Goal: Entertainment & Leisure: Consume media (video, audio)

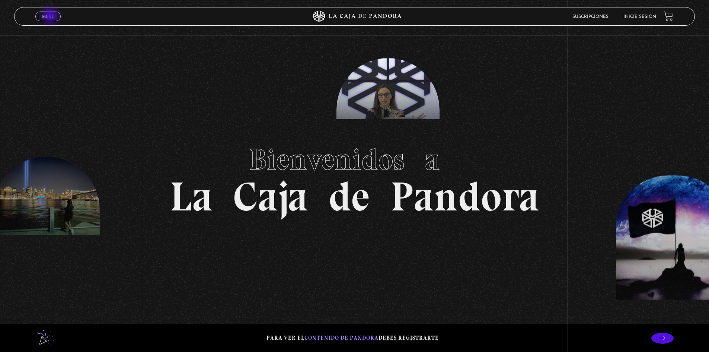
click at [51, 16] on span "Menu" at bounding box center [48, 16] width 12 height 4
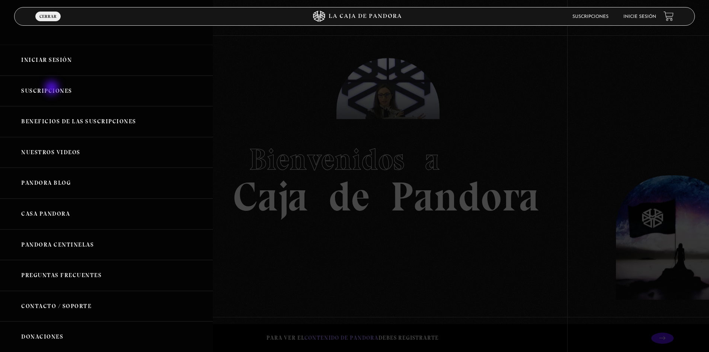
click at [52, 89] on link "Suscripciones" at bounding box center [106, 91] width 213 height 31
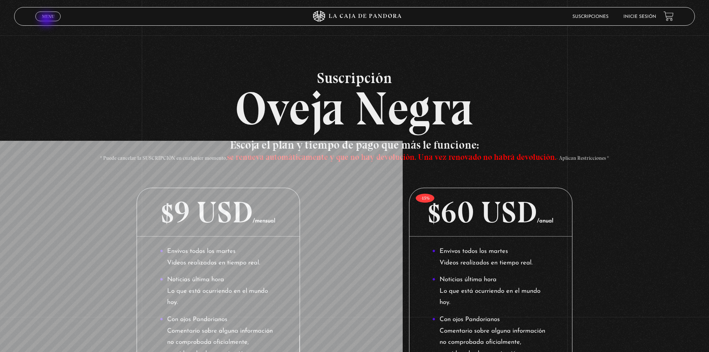
click at [48, 19] on link "Menu Cerrar" at bounding box center [47, 17] width 25 height 10
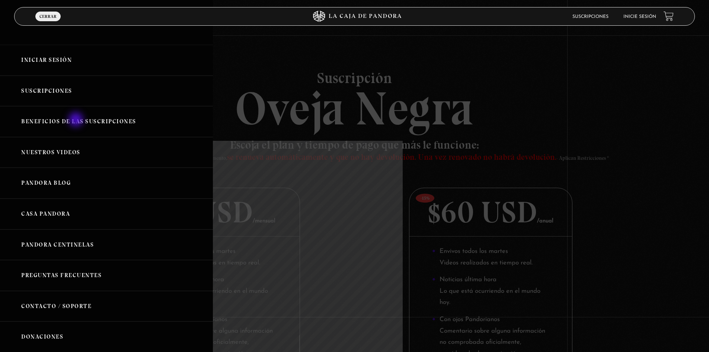
click at [77, 120] on link "Beneficios de las suscripciones" at bounding box center [106, 121] width 213 height 31
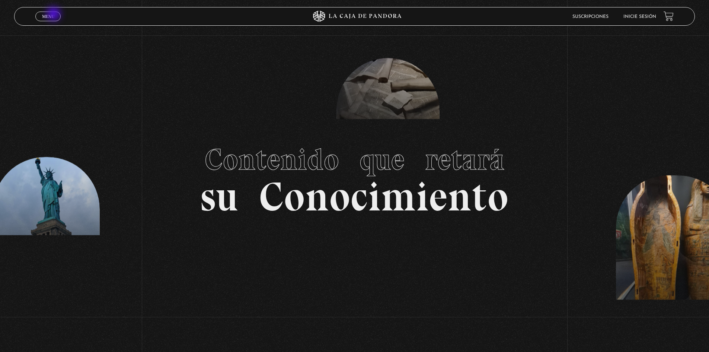
click at [48, 17] on span "Menu" at bounding box center [48, 16] width 12 height 4
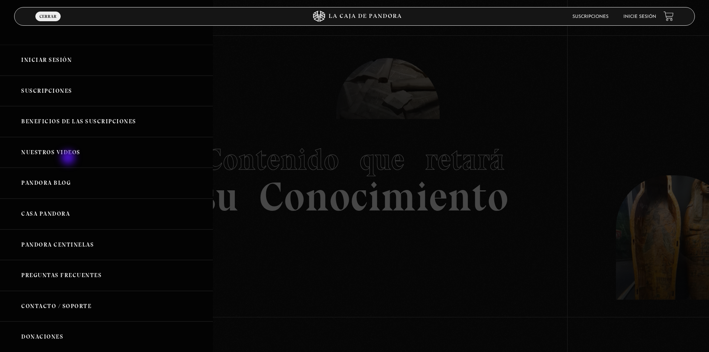
click at [69, 154] on link "Nuestros Videos" at bounding box center [106, 152] width 213 height 31
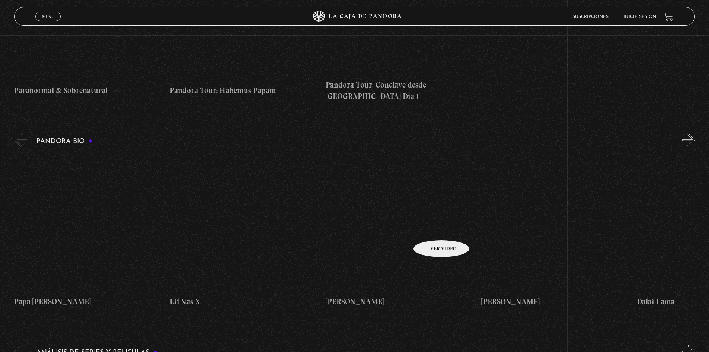
scroll to position [670, 0]
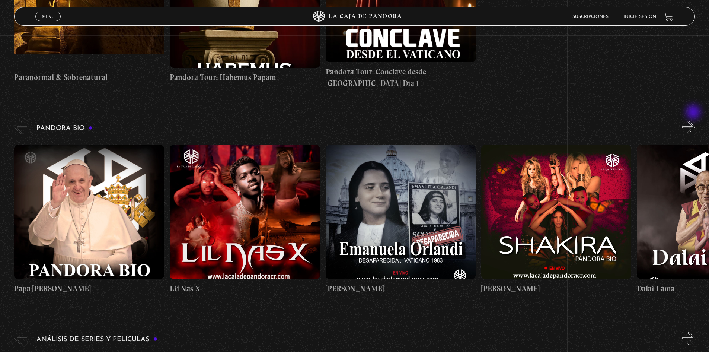
click at [694, 121] on button "»" at bounding box center [688, 127] width 13 height 13
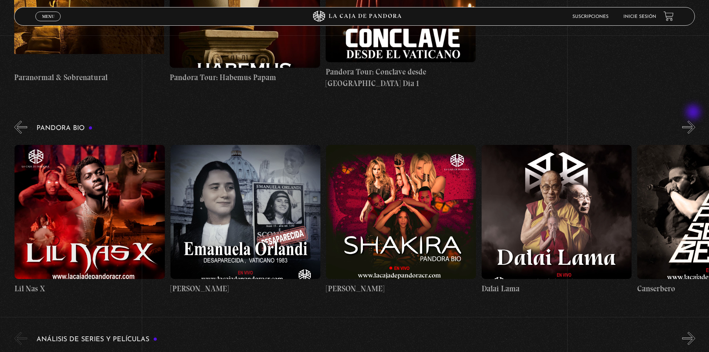
click at [694, 121] on button "»" at bounding box center [688, 127] width 13 height 13
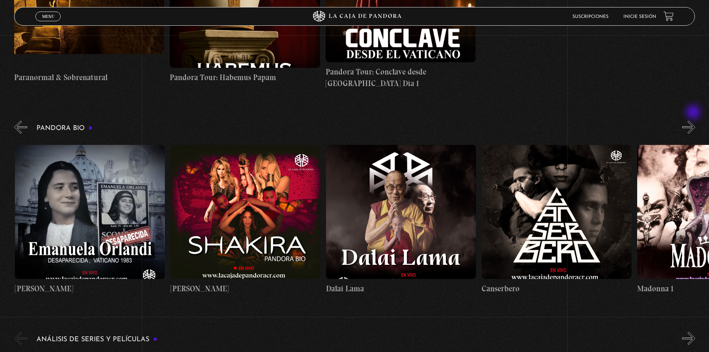
scroll to position [0, 311]
click at [694, 121] on button "»" at bounding box center [688, 127] width 13 height 13
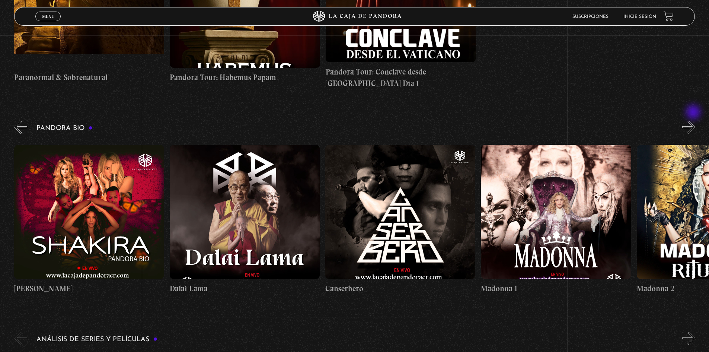
click at [694, 121] on button "»" at bounding box center [688, 127] width 13 height 13
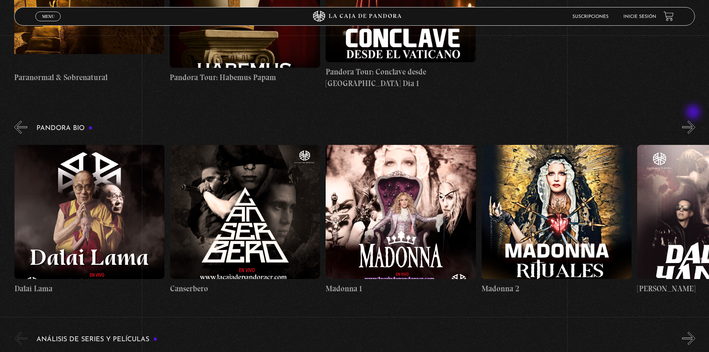
click at [694, 121] on button "»" at bounding box center [688, 127] width 13 height 13
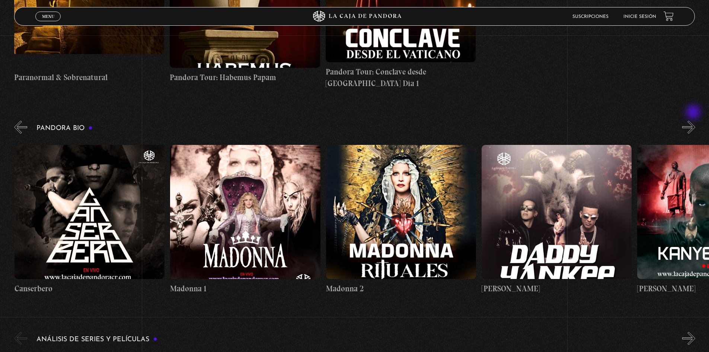
click at [694, 121] on button "»" at bounding box center [688, 127] width 13 height 13
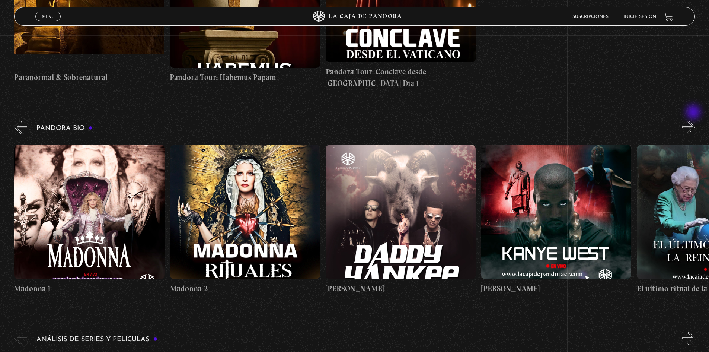
click at [694, 121] on button "»" at bounding box center [688, 127] width 13 height 13
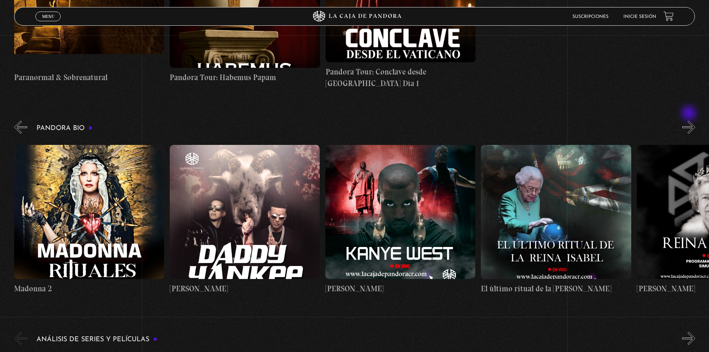
click at [690, 121] on button "»" at bounding box center [688, 127] width 13 height 13
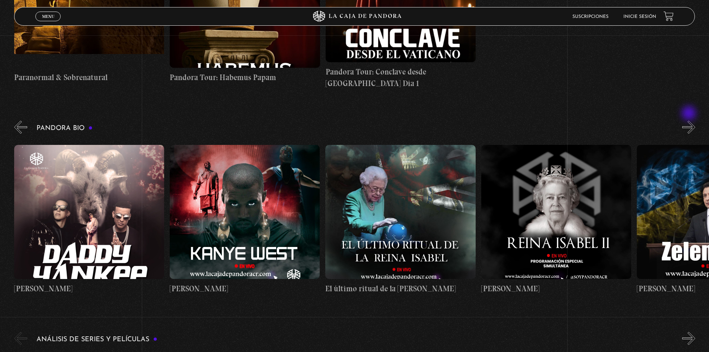
click at [690, 121] on button "»" at bounding box center [688, 127] width 13 height 13
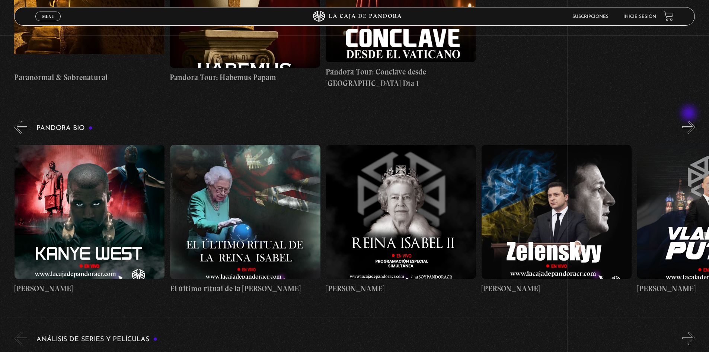
click at [690, 121] on button "»" at bounding box center [688, 127] width 13 height 13
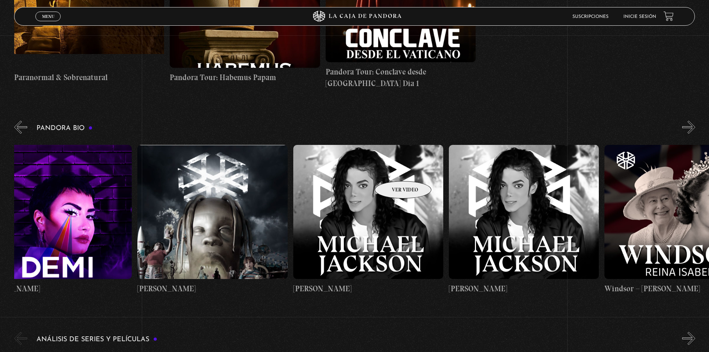
scroll to position [0, 2223]
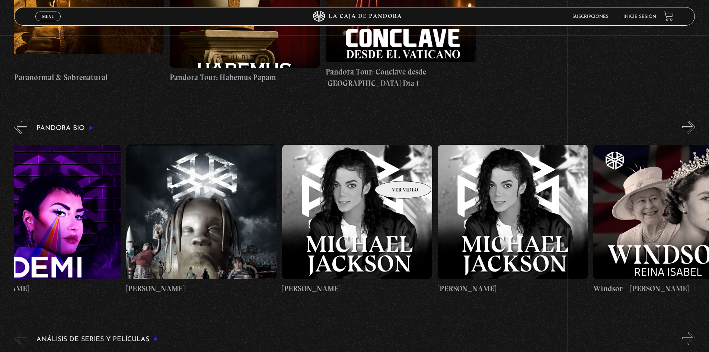
drag, startPoint x: 675, startPoint y: 156, endPoint x: 384, endPoint y: 172, distance: 291.9
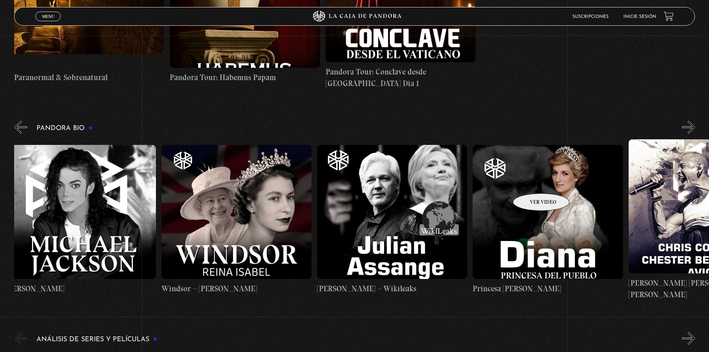
scroll to position [0, 2657]
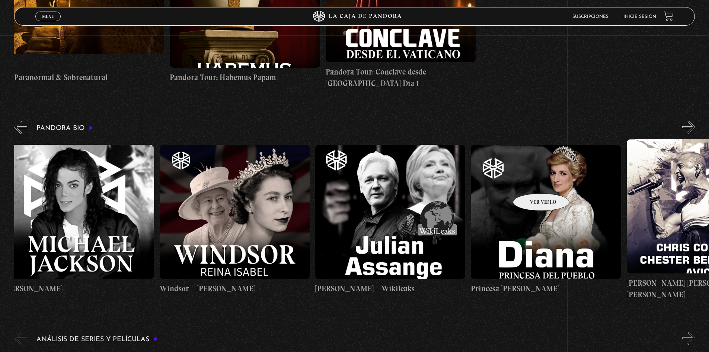
drag, startPoint x: 616, startPoint y: 176, endPoint x: 530, endPoint y: 182, distance: 86.9
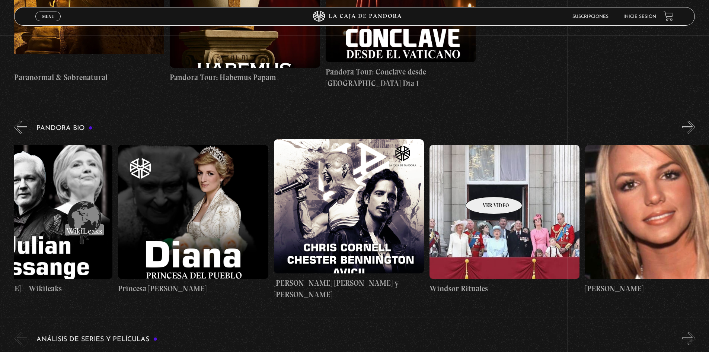
scroll to position [0, 3036]
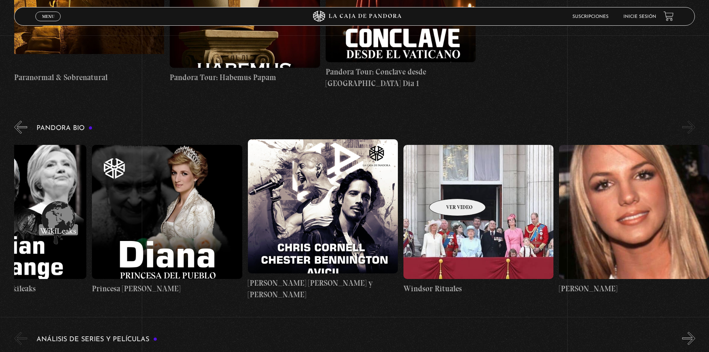
drag, startPoint x: 640, startPoint y: 180, endPoint x: 448, endPoint y: 187, distance: 191.8
drag, startPoint x: 606, startPoint y: 184, endPoint x: 480, endPoint y: 186, distance: 126.2
click at [599, 179] on figure at bounding box center [634, 212] width 150 height 134
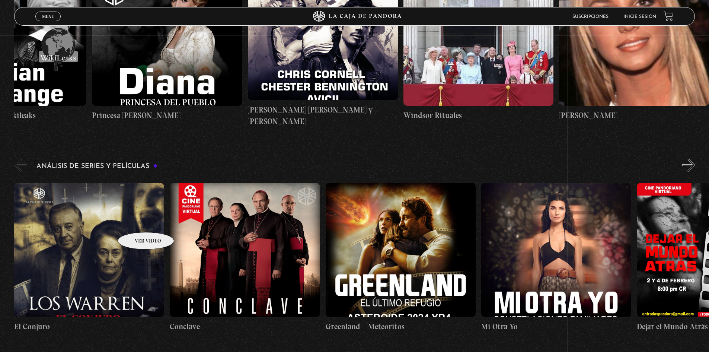
scroll to position [856, 0]
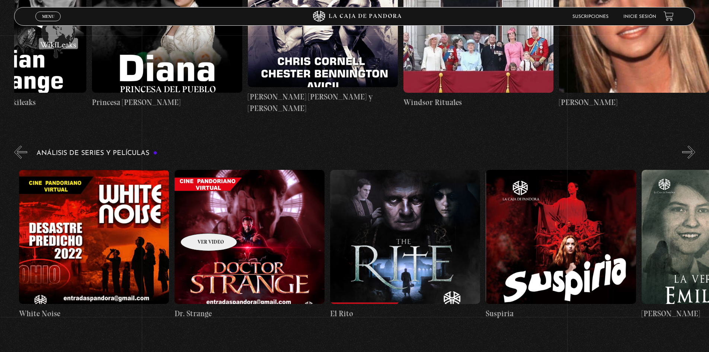
drag, startPoint x: 389, startPoint y: 198, endPoint x: 185, endPoint y: 219, distance: 205.1
click at [185, 219] on div "El Conjuro Conclave Greenland – Meteoritos Mi Otra Yo Dejar el Mundo Atrás Mids…" at bounding box center [719, 244] width 3581 height 161
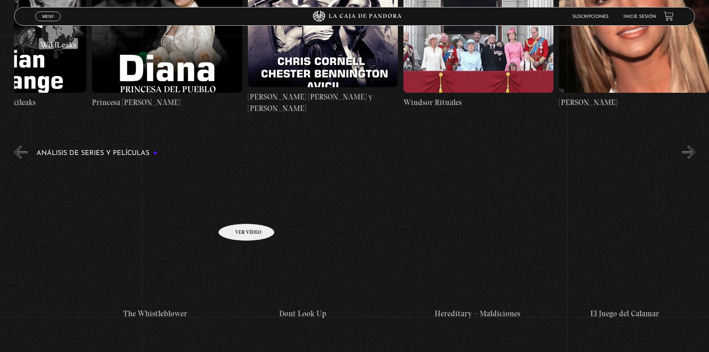
drag, startPoint x: 344, startPoint y: 199, endPoint x: 237, endPoint y: 212, distance: 107.6
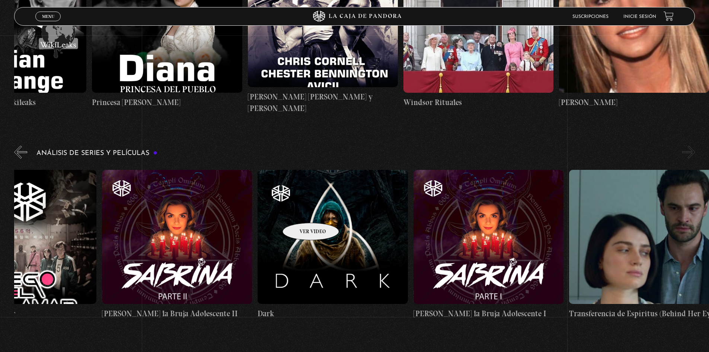
scroll to position [0, 2880]
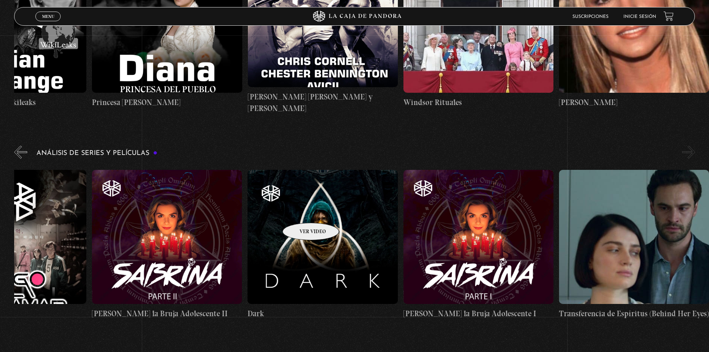
drag, startPoint x: 330, startPoint y: 211, endPoint x: 301, endPoint y: 211, distance: 29.0
drag, startPoint x: 380, startPoint y: 210, endPoint x: 356, endPoint y: 210, distance: 24.2
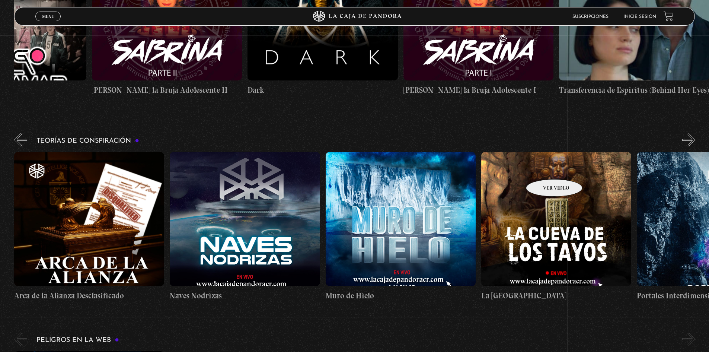
scroll to position [0, 389]
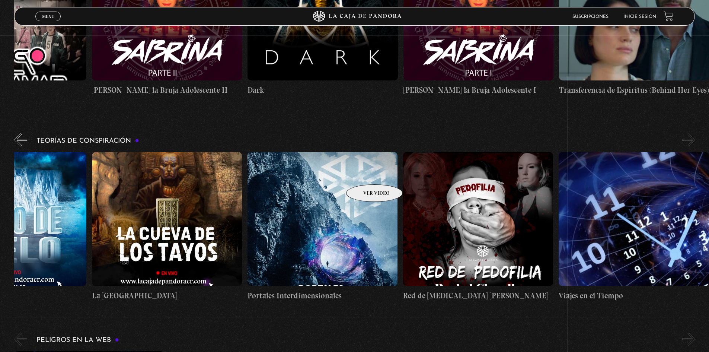
drag, startPoint x: 537, startPoint y: 168, endPoint x: 358, endPoint y: 173, distance: 178.8
click at [361, 173] on div "Arca de la Alianza Desclasificado Naves Nodrizas Muro de Hielo La Cueva de los …" at bounding box center [170, 227] width 1090 height 150
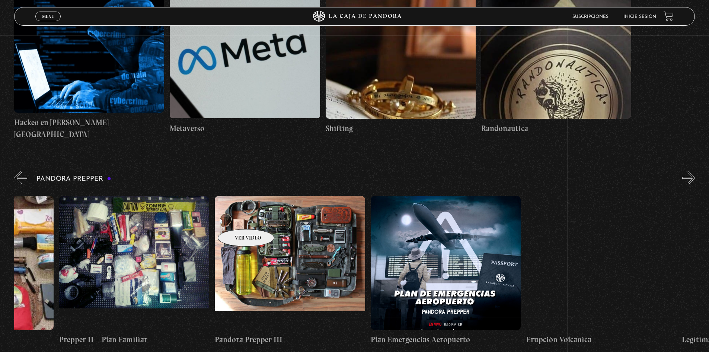
scroll to position [0, 888]
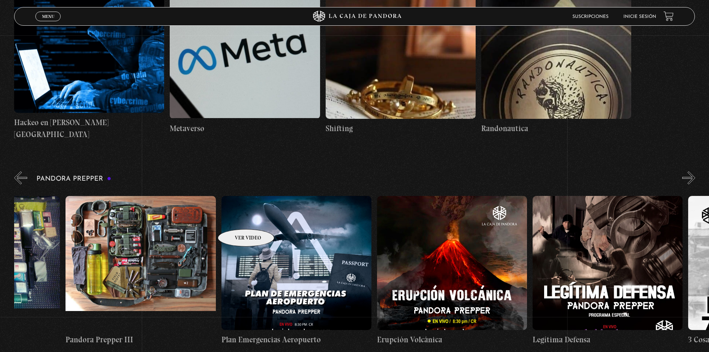
drag, startPoint x: 408, startPoint y: 216, endPoint x: 231, endPoint y: 218, distance: 177.6
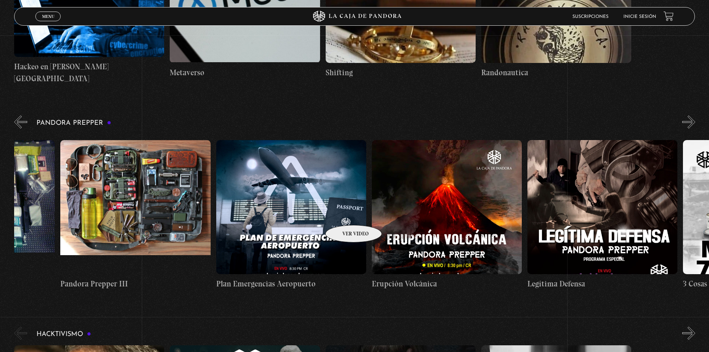
scroll to position [1601, 0]
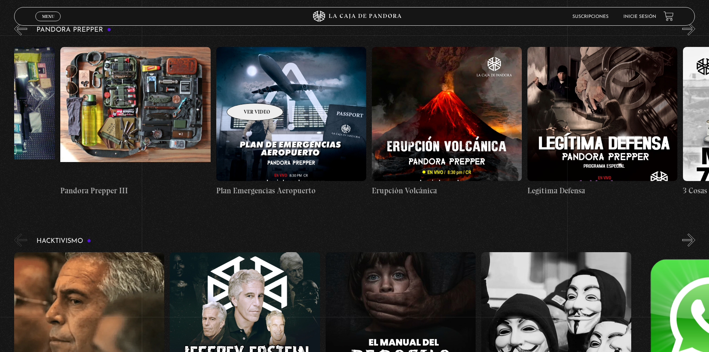
drag, startPoint x: 244, startPoint y: 86, endPoint x: 244, endPoint y: 92, distance: 5.6
click at [244, 92] on figure at bounding box center [291, 114] width 150 height 134
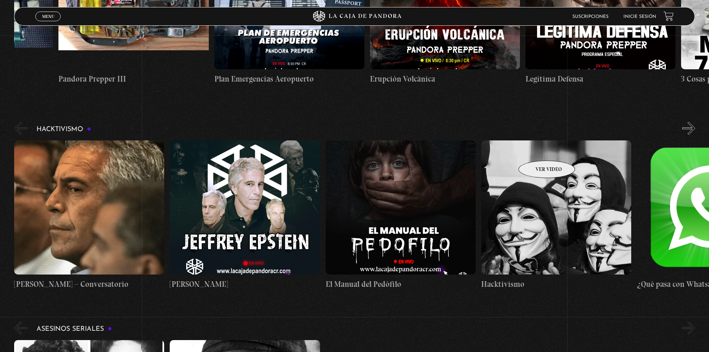
scroll to position [0, 78]
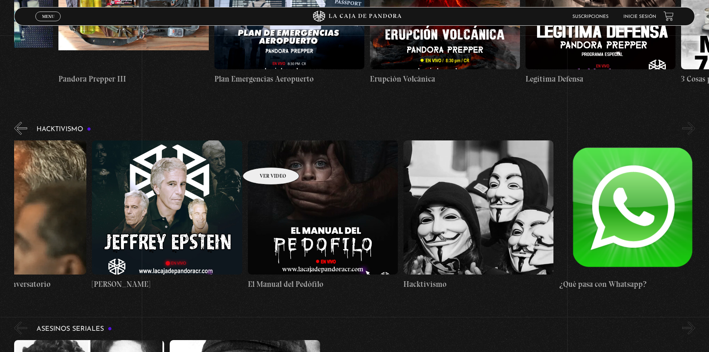
drag, startPoint x: 421, startPoint y: 152, endPoint x: 261, endPoint y: 156, distance: 159.8
click at [261, 156] on div "Jeffrey Epstein – Conversatorio Jeffrey Epstein El Manual del Pedófilo Hacktivi…" at bounding box center [325, 215] width 778 height 150
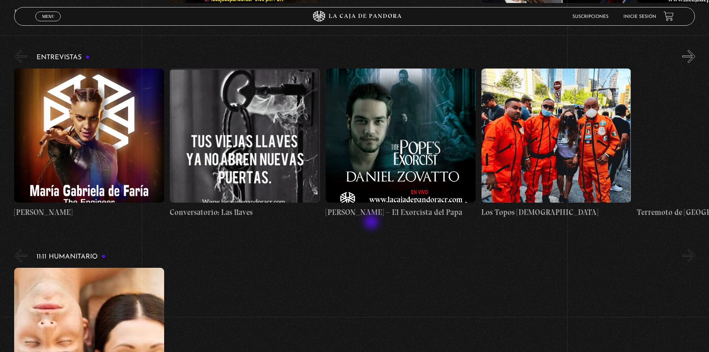
scroll to position [2494, 0]
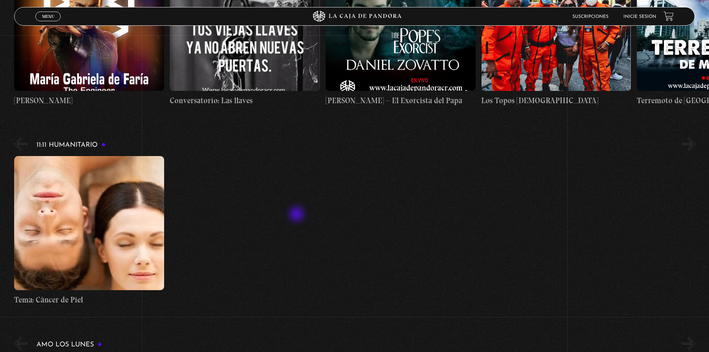
drag, startPoint x: 277, startPoint y: 215, endPoint x: 298, endPoint y: 215, distance: 21.6
click at [298, 215] on div "Tema: Cáncer de Piel" at bounding box center [361, 231] width 695 height 150
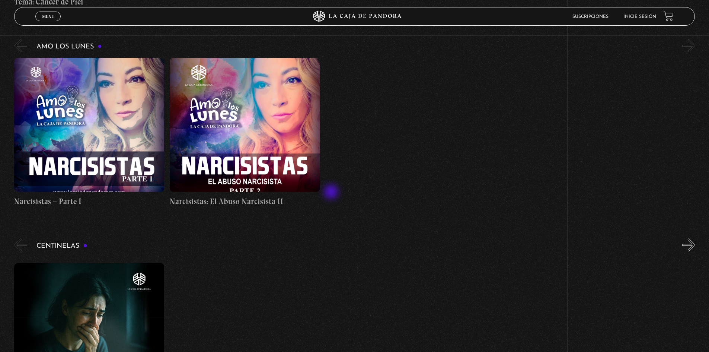
scroll to position [2904, 0]
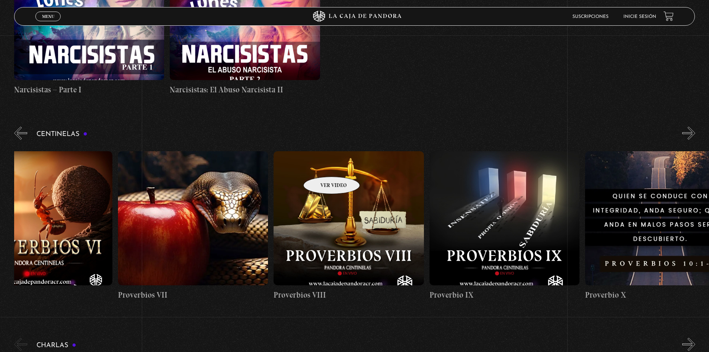
drag, startPoint x: 420, startPoint y: 162, endPoint x: 310, endPoint y: 166, distance: 109.5
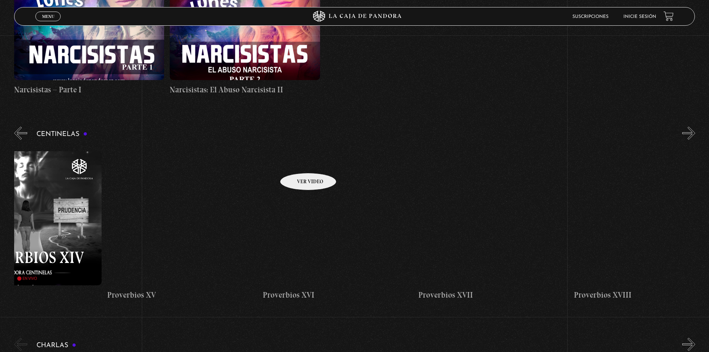
drag, startPoint x: 549, startPoint y: 149, endPoint x: 298, endPoint y: 162, distance: 251.6
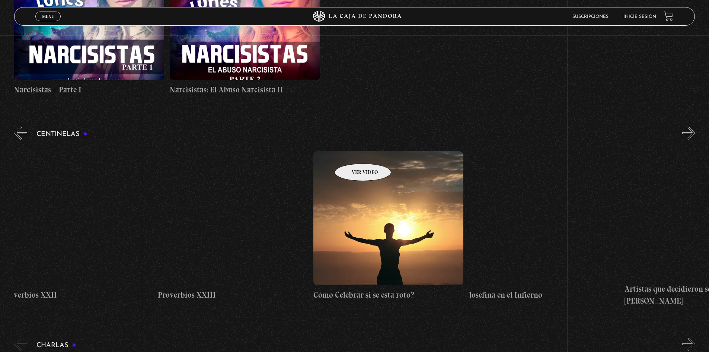
drag, startPoint x: 589, startPoint y: 149, endPoint x: 353, endPoint y: 152, distance: 236.0
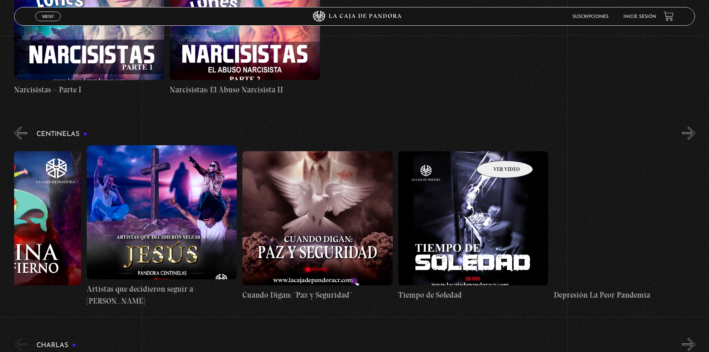
scroll to position [0, 4856]
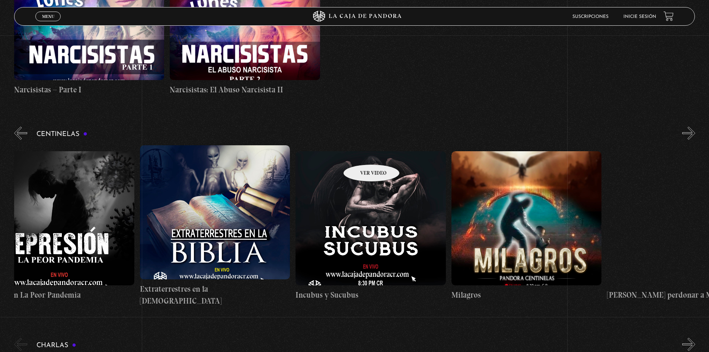
drag, startPoint x: 583, startPoint y: 146, endPoint x: 362, endPoint y: 153, distance: 221.6
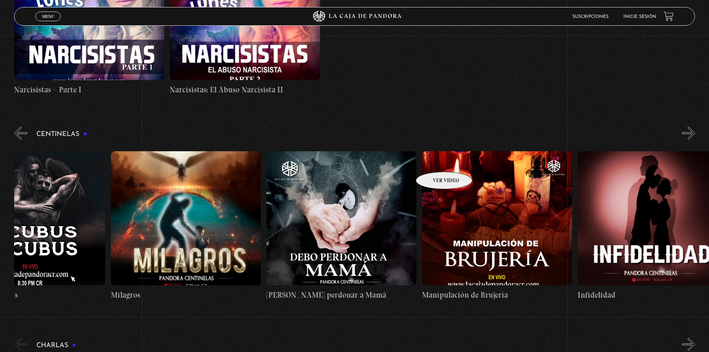
scroll to position [0, 5305]
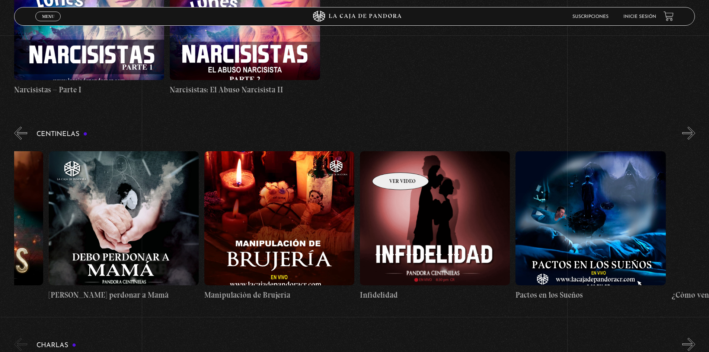
drag, startPoint x: 497, startPoint y: 159, endPoint x: 386, endPoint y: 161, distance: 111.7
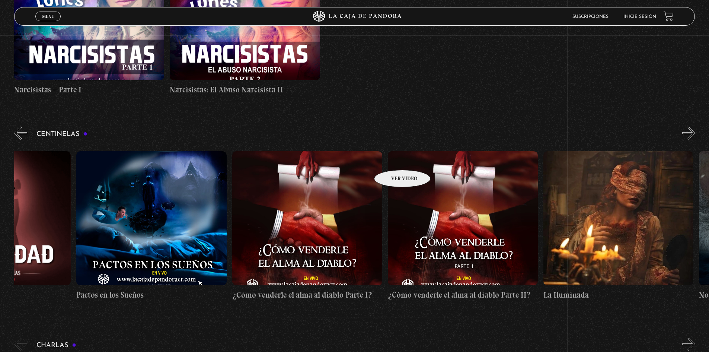
scroll to position [0, 6241]
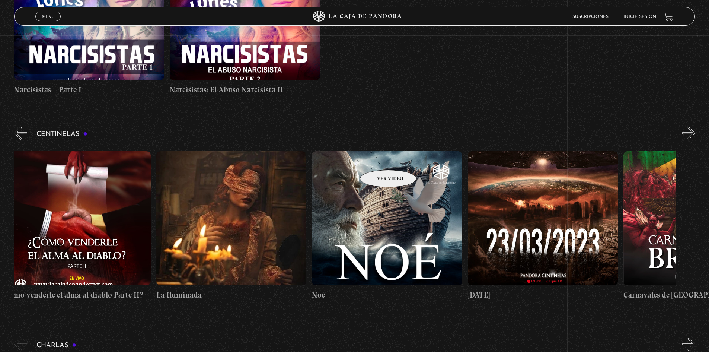
drag, startPoint x: 544, startPoint y: 158, endPoint x: 379, endPoint y: 159, distance: 165.3
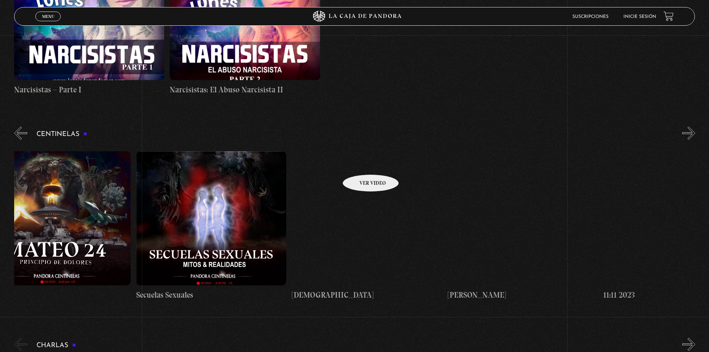
drag, startPoint x: 521, startPoint y: 159, endPoint x: 361, endPoint y: 163, distance: 159.7
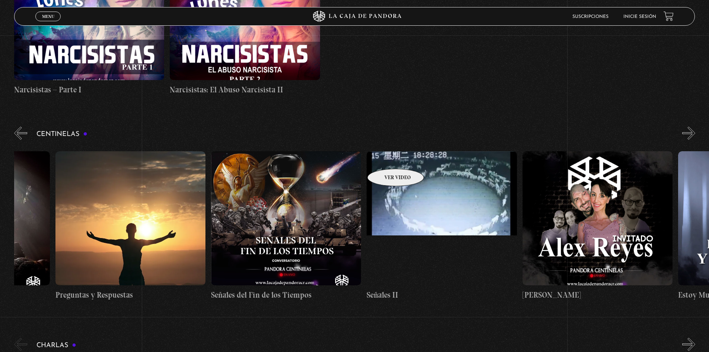
drag, startPoint x: 525, startPoint y: 157, endPoint x: 384, endPoint y: 157, distance: 140.7
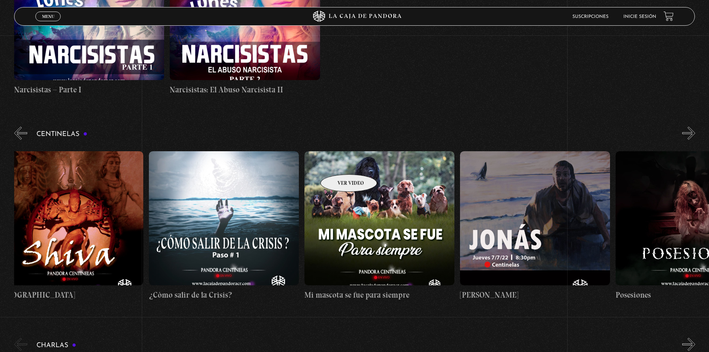
drag, startPoint x: 567, startPoint y: 153, endPoint x: 339, endPoint y: 163, distance: 228.1
click at [339, 163] on div "Como manejar las malas noticias? Centinelas 2025 Por qué Dios no me escucha Rel…" at bounding box center [149, 225] width 18060 height 161
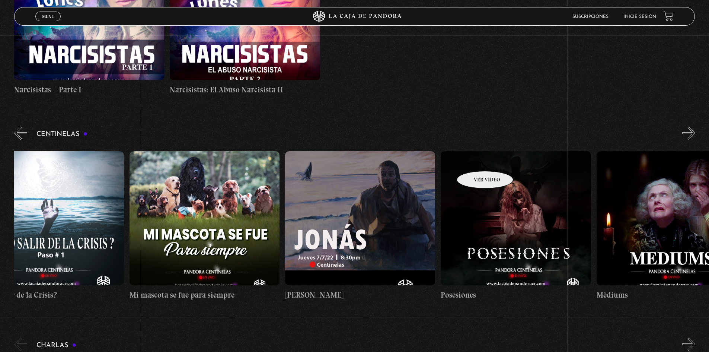
scroll to position [0, 9295]
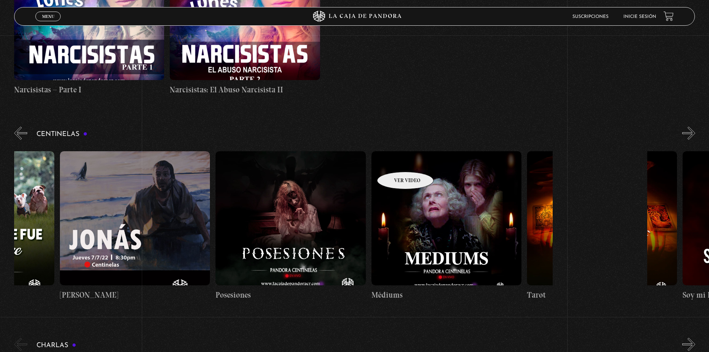
drag, startPoint x: 475, startPoint y: 160, endPoint x: 395, endPoint y: 160, distance: 80.0
